Goal: Transaction & Acquisition: Purchase product/service

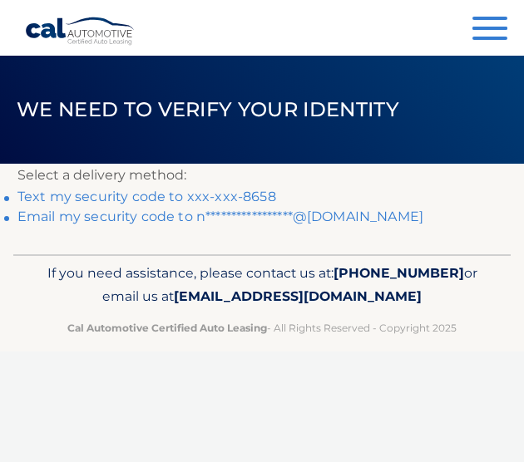
click at [210, 196] on link "Text my security code to xxx-xxx-8658" at bounding box center [146, 197] width 259 height 16
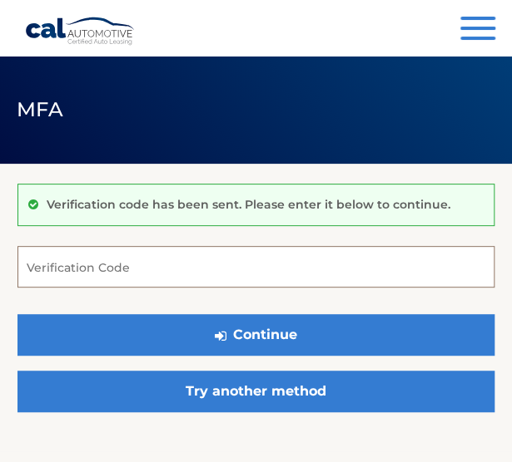
click at [133, 269] on input "Verification Code" at bounding box center [255, 267] width 477 height 42
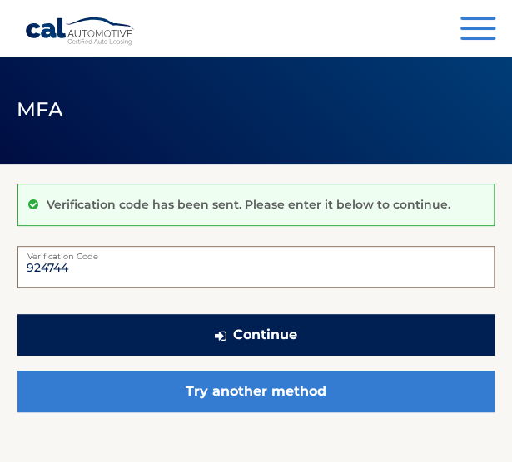
type input "924744"
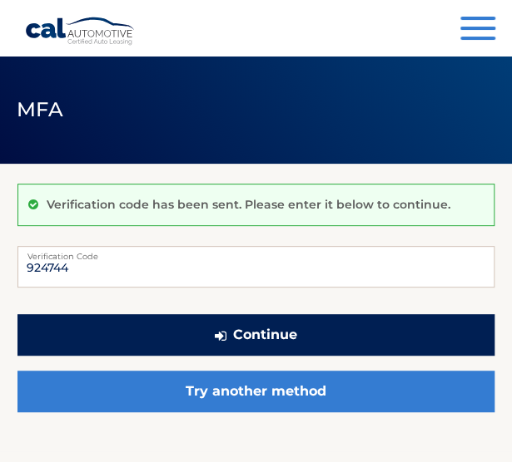
click at [205, 337] on button "Continue" at bounding box center [255, 335] width 477 height 42
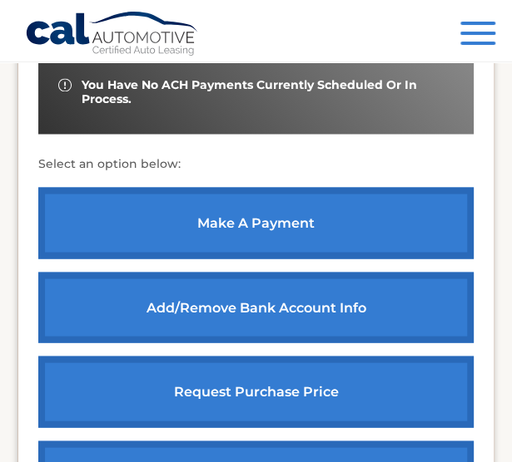
scroll to position [625, 0]
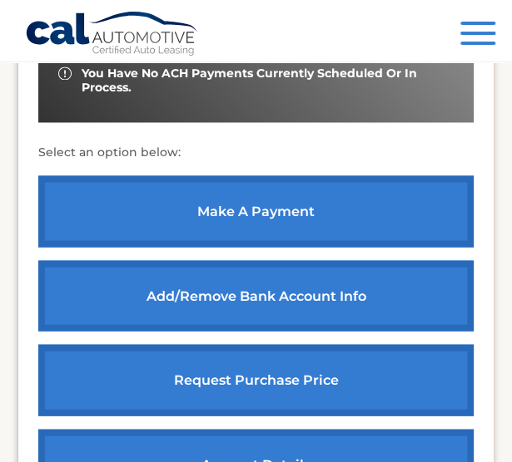
click at [262, 202] on link "make a payment" at bounding box center [255, 211] width 435 height 72
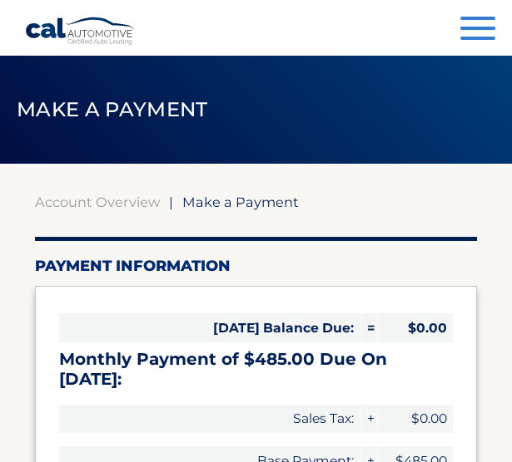
select select "ZTFkYzQ0OWItMDEwMi00ZDY2LTgwNDktZWFlMWUzNmFlMmZh"
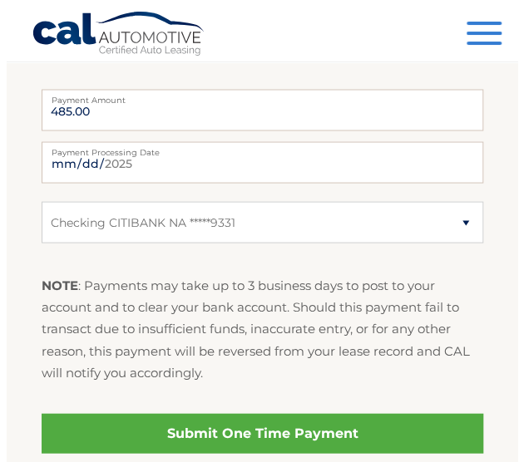
scroll to position [669, 0]
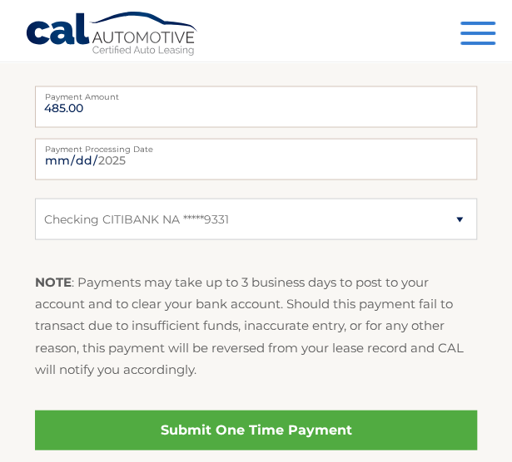
click at [206, 410] on link "Submit One Time Payment" at bounding box center [256, 430] width 442 height 40
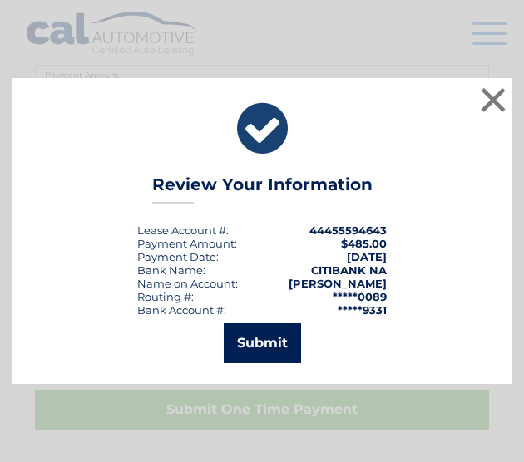
click at [283, 342] on button "Submit" at bounding box center [262, 344] width 77 height 40
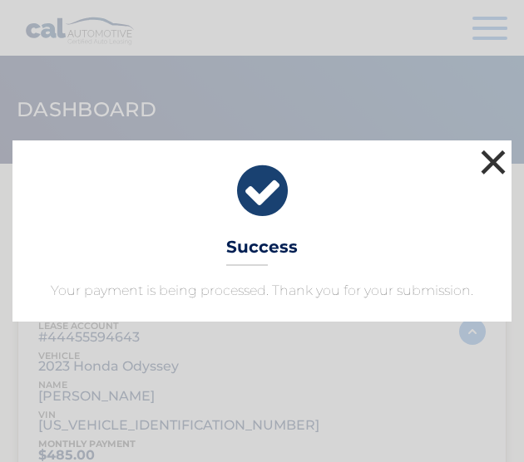
click at [484, 158] on button "×" at bounding box center [493, 162] width 33 height 33
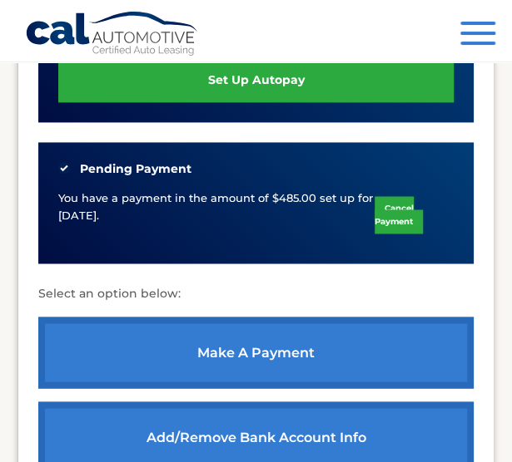
scroll to position [530, 0]
